Goal: Task Accomplishment & Management: Complete application form

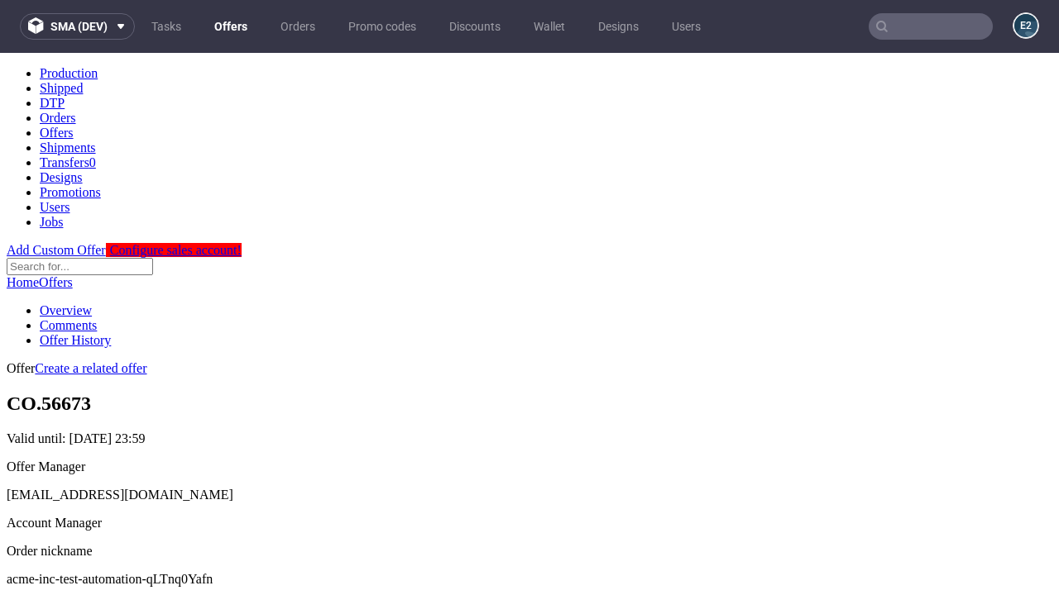
scroll to position [164, 0]
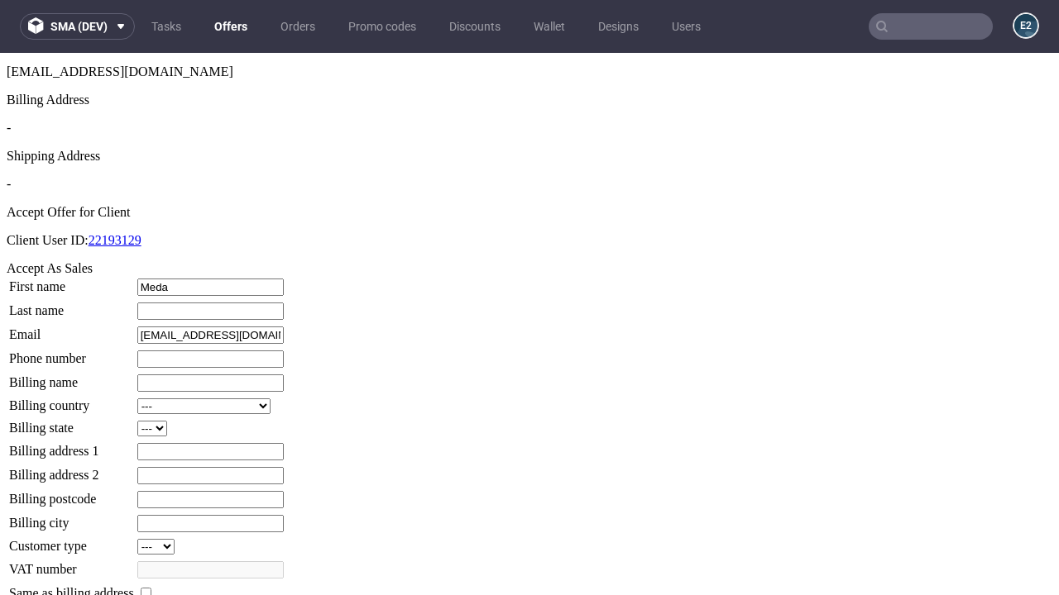
type input "Meda"
type input "Steuber-Yundt"
type input "1509813888"
type input "Lexie_Rice19"
select select "13"
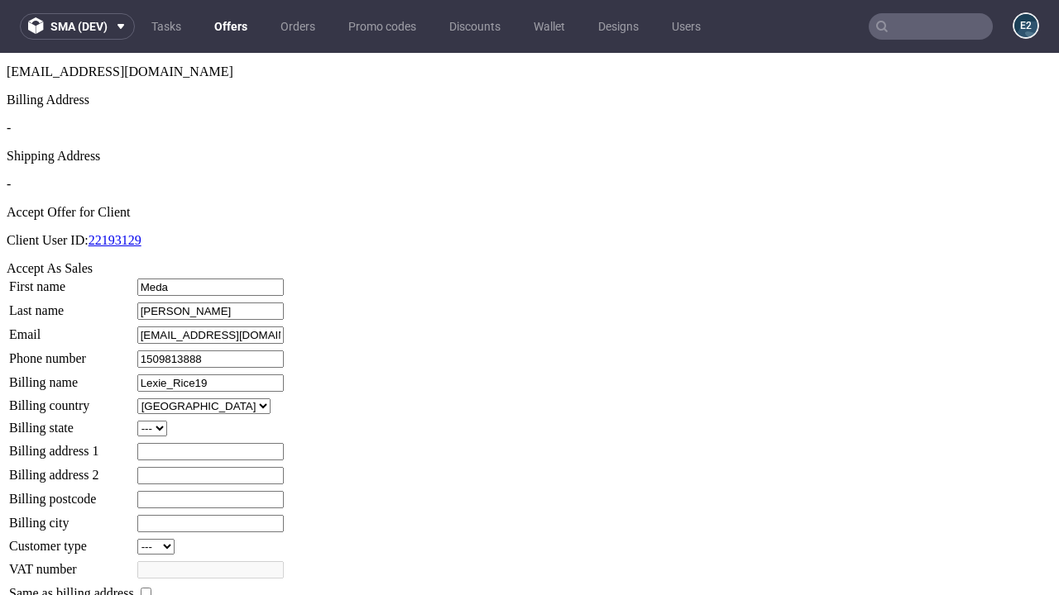
select select "132"
type input "Lexie_Rice19"
type input "64 Brakus Copse"
type input "KQ99 5MJ"
type input "Upper Marks"
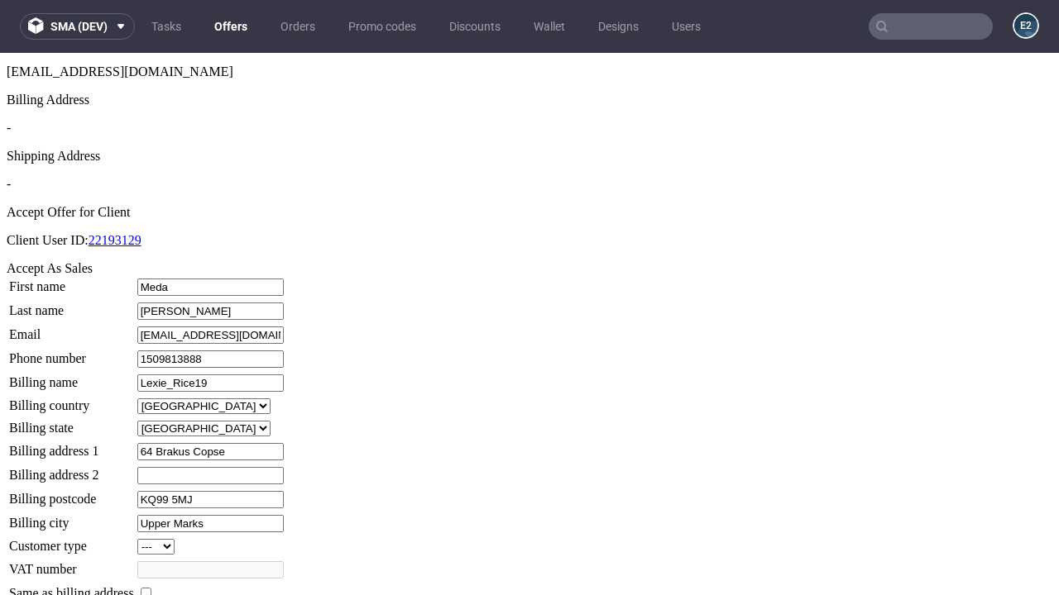
click at [151, 588] on input "checkbox" at bounding box center [146, 593] width 11 height 11
checkbox input "true"
type input "Lexie_Rice19"
select select "13"
type input "64 Brakus Copse"
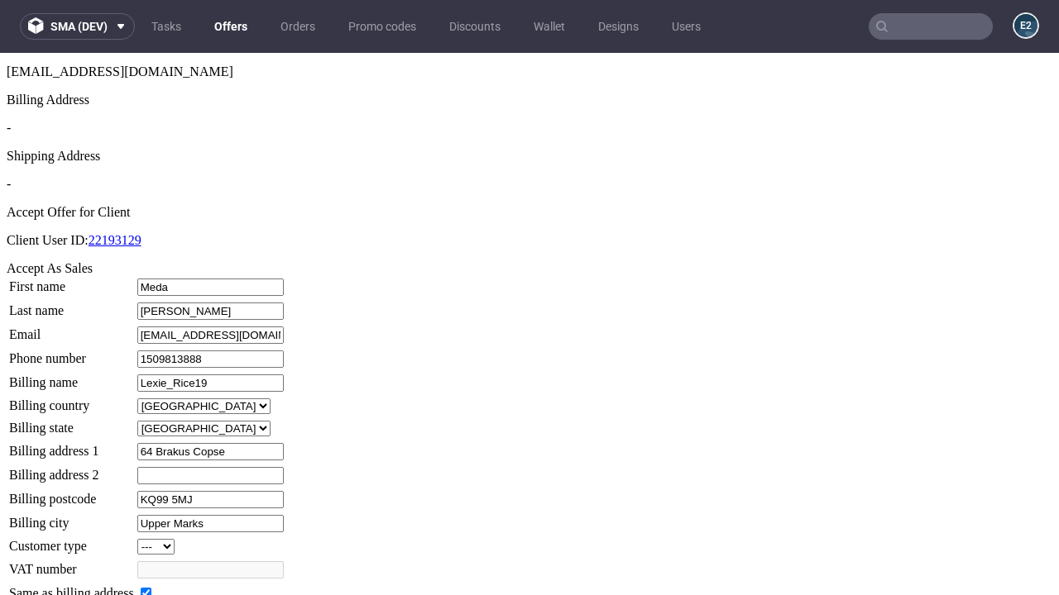
type input "KQ99 5MJ"
type input "Upper Marks"
select select "132"
